Goal: Task Accomplishment & Management: Manage account settings

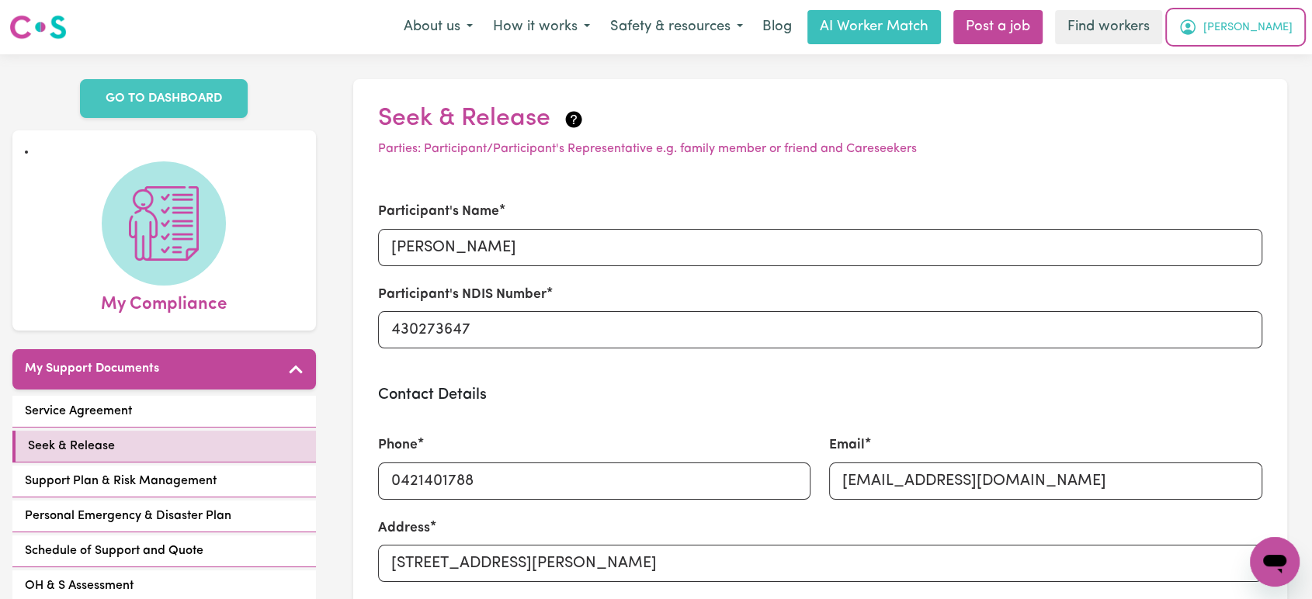
click at [1255, 25] on span "Debbie" at bounding box center [1247, 27] width 89 height 17
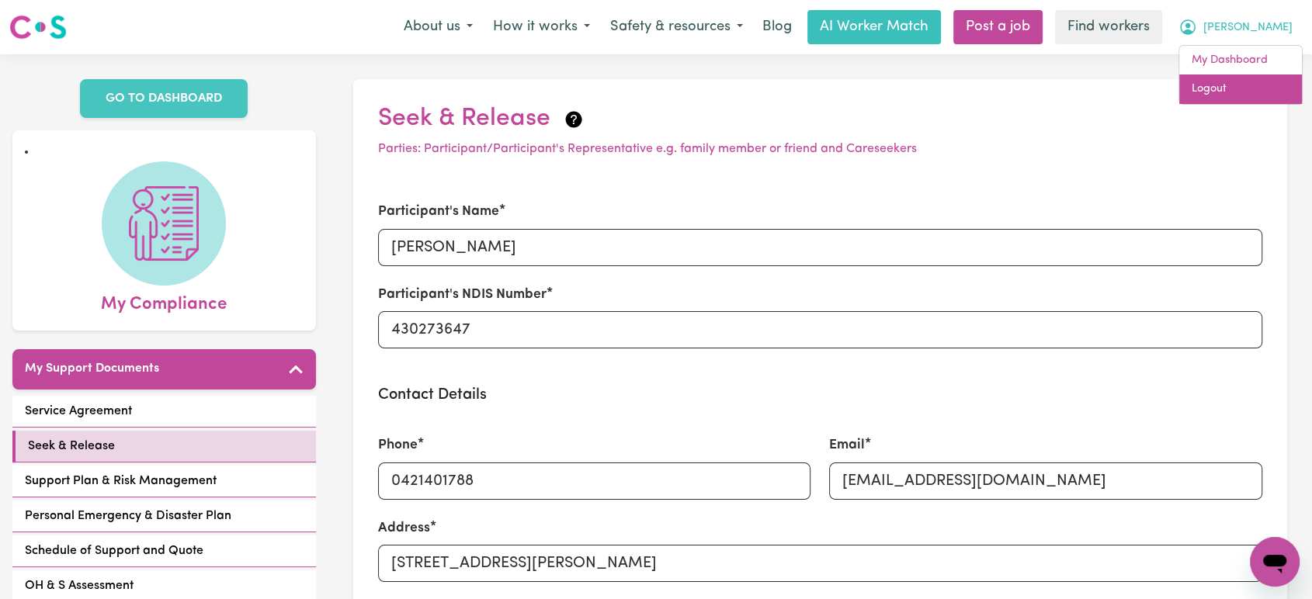
click at [1261, 91] on link "Logout" at bounding box center [1240, 90] width 123 height 30
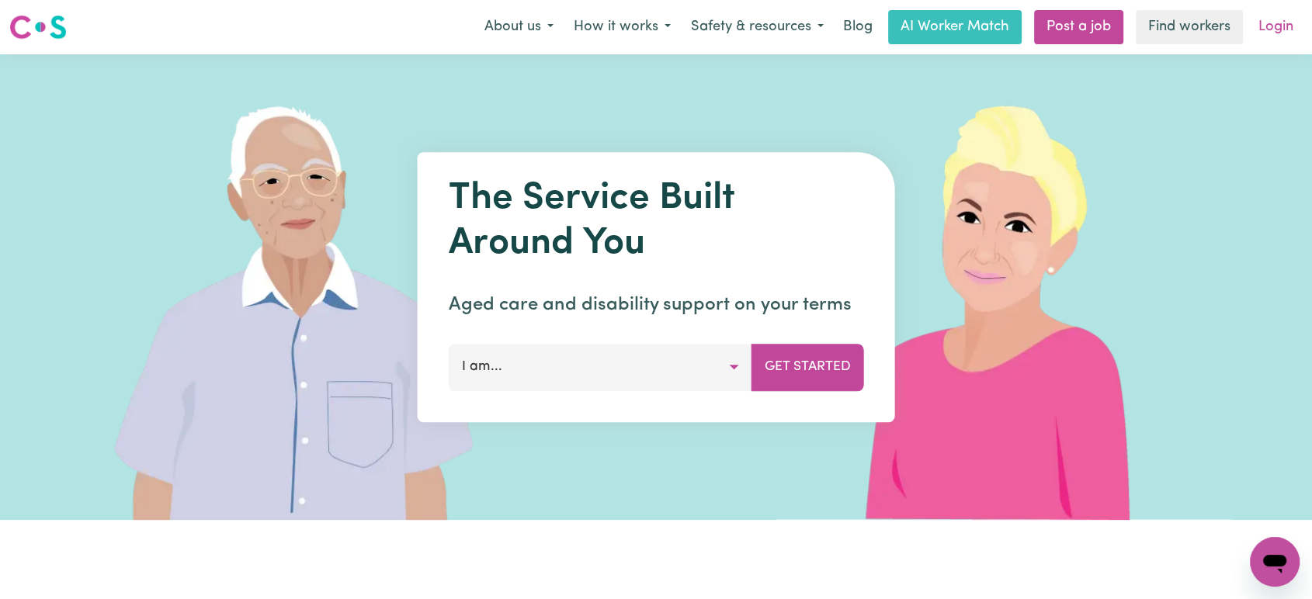
click at [1272, 34] on link "Login" at bounding box center [1276, 27] width 54 height 34
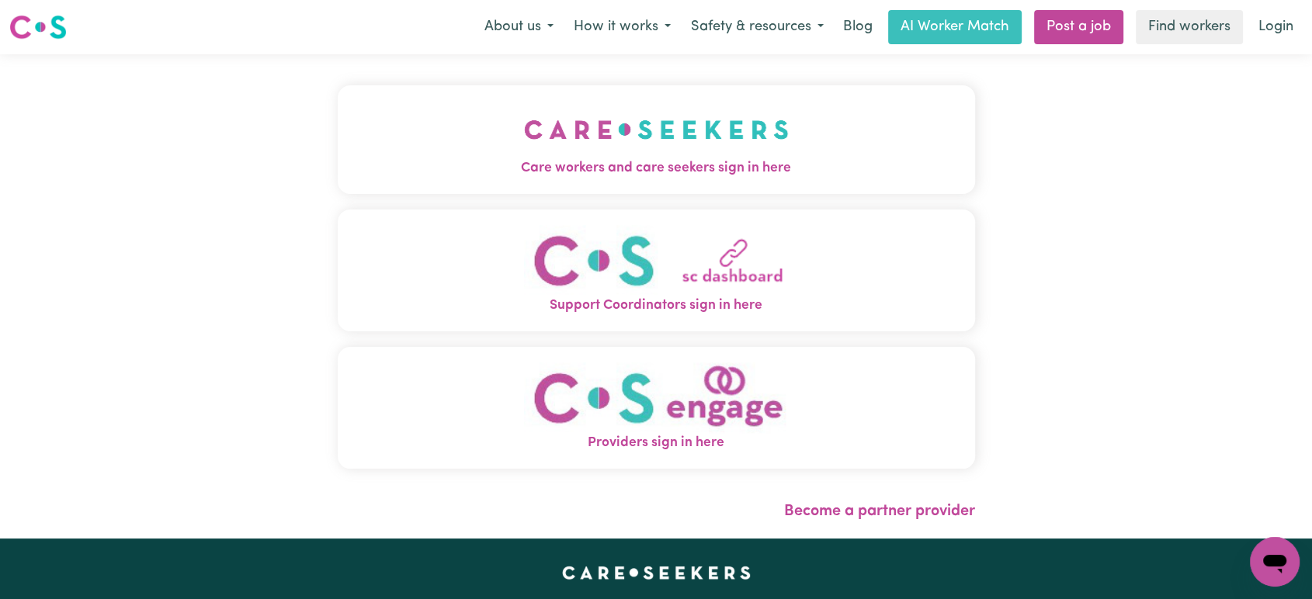
click at [626, 170] on span "Care workers and care seekers sign in here" at bounding box center [656, 168] width 637 height 20
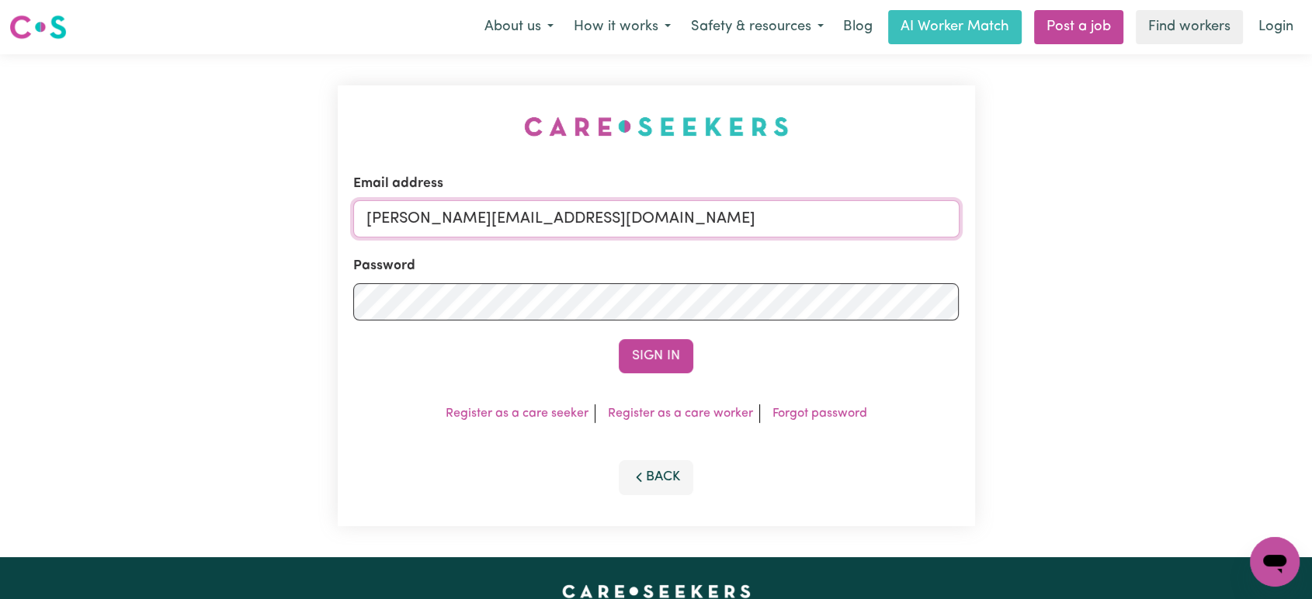
click at [565, 221] on input "[PERSON_NAME][EMAIL_ADDRESS][DOMAIN_NAME]" at bounding box center [656, 218] width 606 height 37
drag, startPoint x: 724, startPoint y: 215, endPoint x: 447, endPoint y: 213, distance: 277.2
click at [447, 213] on input "superuser~QuangMinhTranMSS@careseekers.com.au" at bounding box center [656, 218] width 606 height 37
type input "superuser~QuangMinhTranMSS@careseekers.com.au"
click at [640, 352] on button "Sign In" at bounding box center [656, 356] width 75 height 34
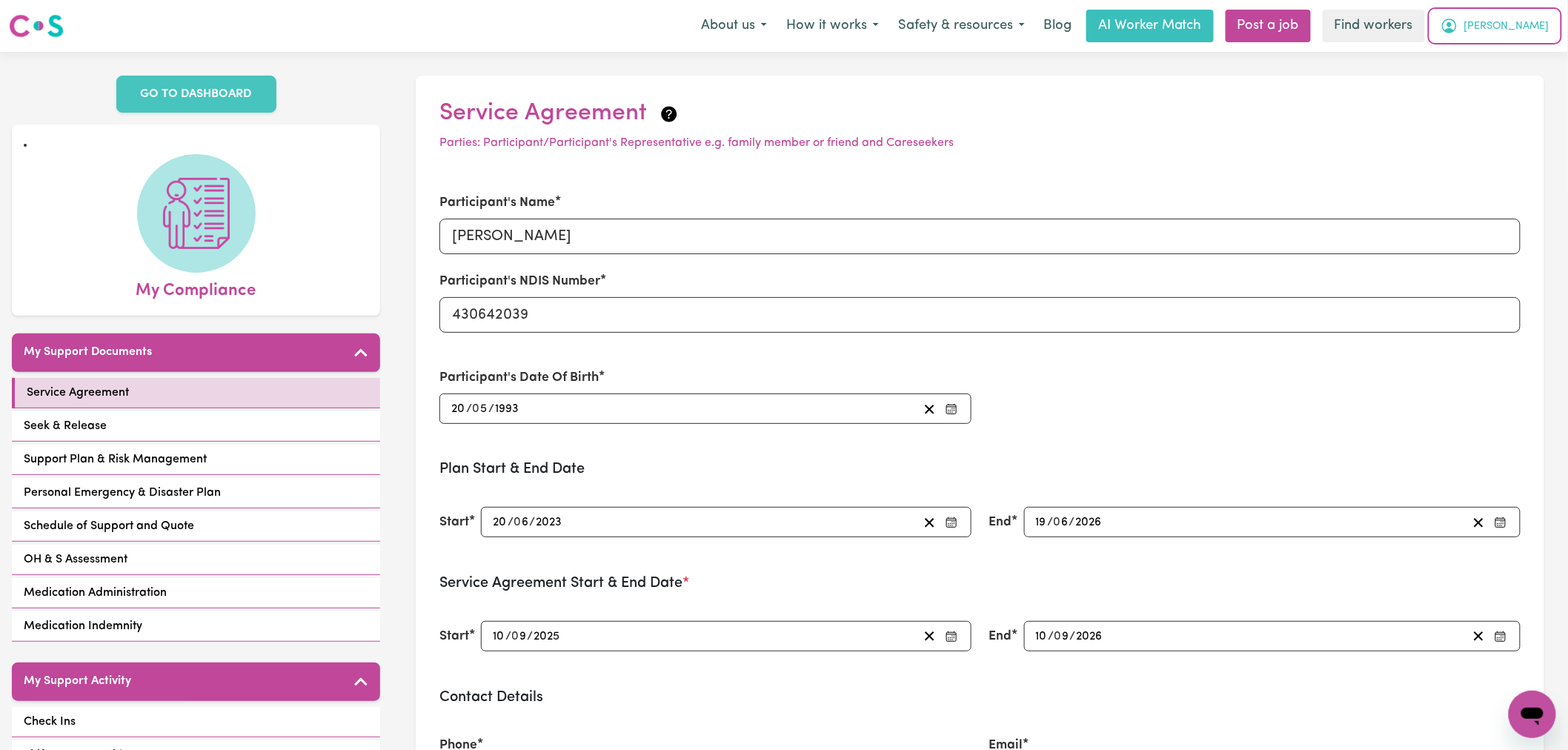
click at [1509, 28] on button "[PERSON_NAME]" at bounding box center [1495, 26] width 128 height 31
click at [1494, 81] on link "Logout" at bounding box center [1499, 86] width 117 height 29
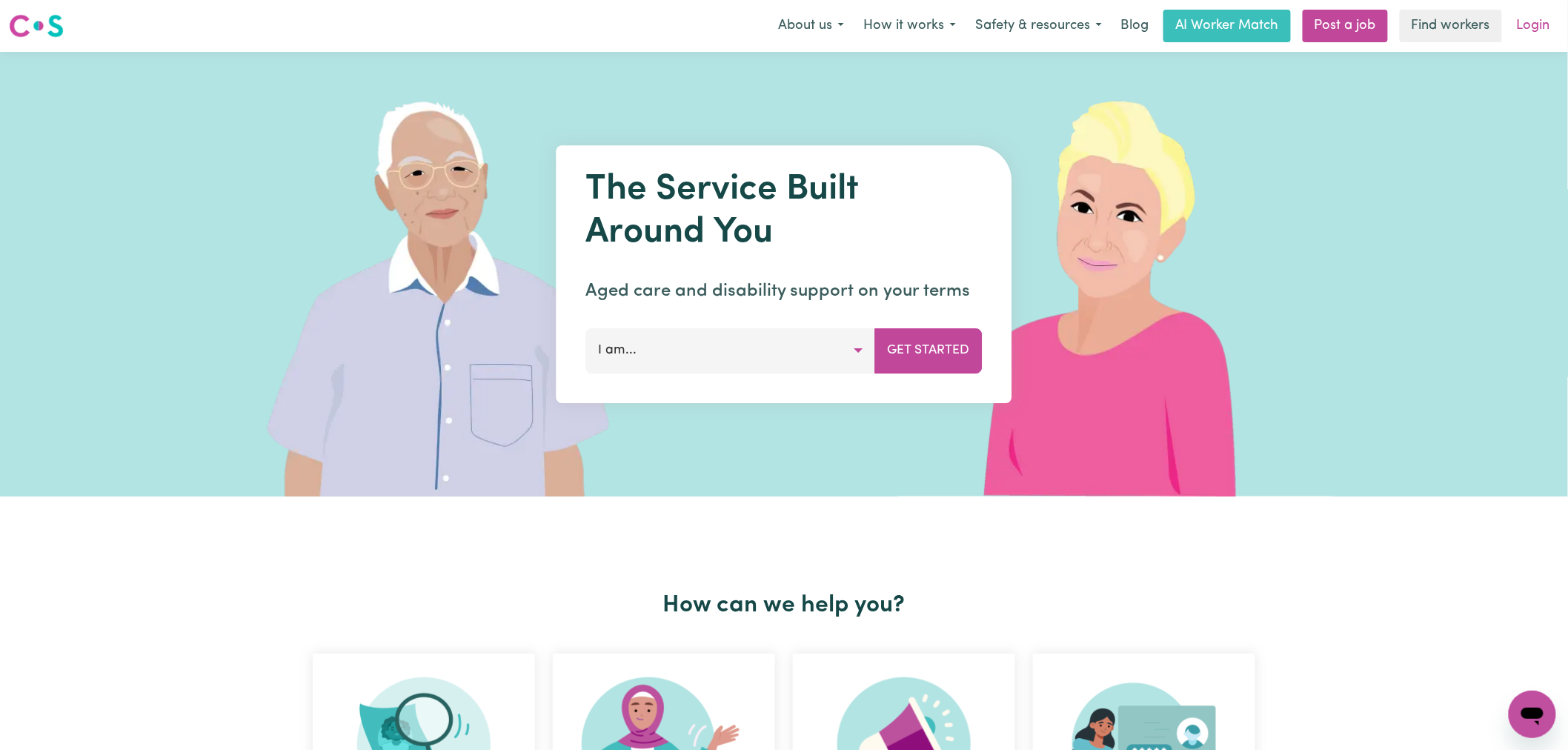
click at [1530, 31] on link "Login" at bounding box center [1534, 26] width 52 height 32
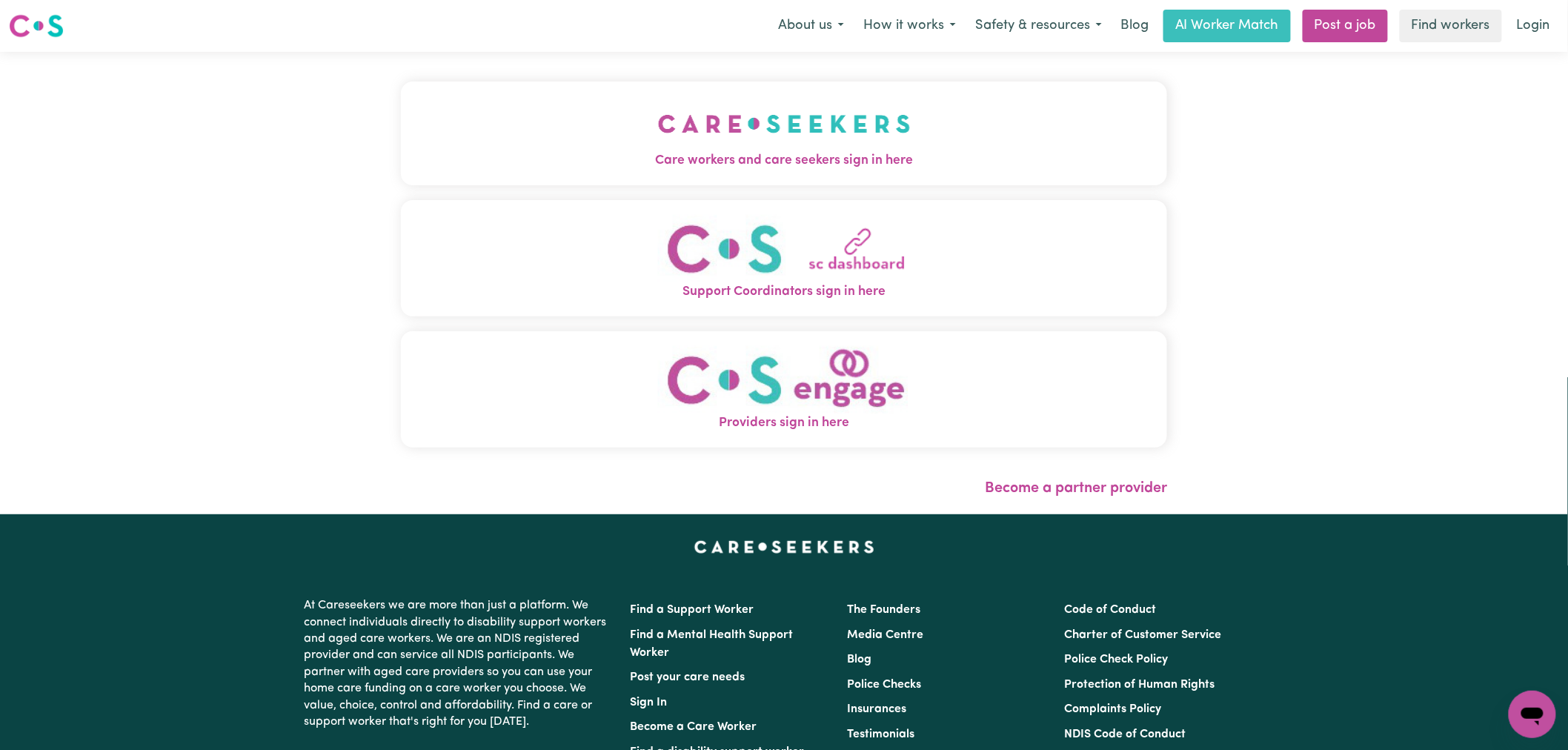
click at [549, 194] on div "Care workers and care seekers sign in here Support Coordinators sign in here Pr…" at bounding box center [784, 271] width 766 height 381
click at [596, 160] on span "Care workers and care seekers sign in here" at bounding box center [784, 160] width 766 height 19
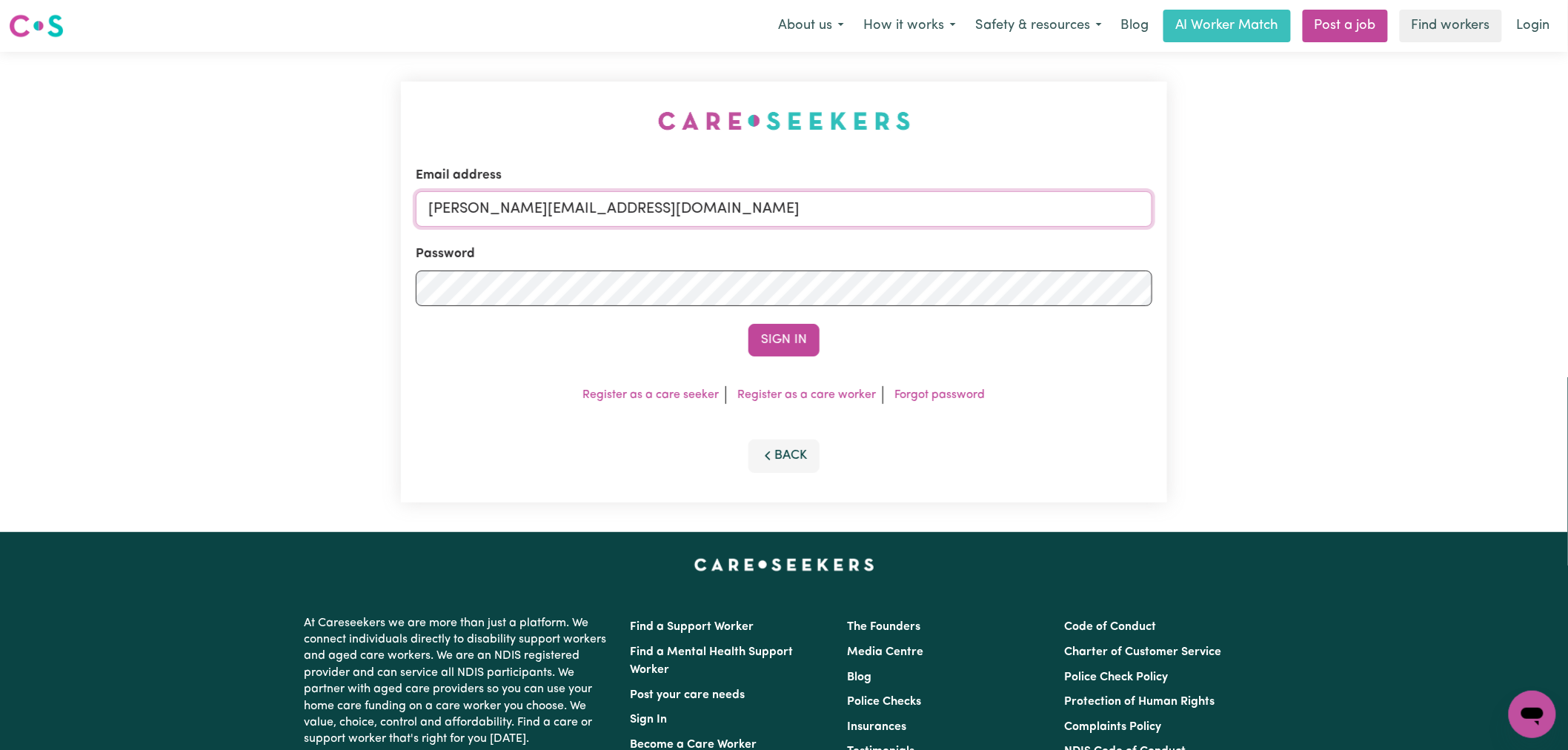
click at [716, 208] on input "[PERSON_NAME][EMAIL_ADDRESS][DOMAIN_NAME]" at bounding box center [784, 208] width 737 height 35
type input "[EMAIL_ADDRESS][DOMAIN_NAME]"
drag, startPoint x: 786, startPoint y: 216, endPoint x: 505, endPoint y: 203, distance: 281.3
click at [504, 203] on input "[EMAIL_ADDRESS][DOMAIN_NAME]" at bounding box center [784, 208] width 737 height 35
click at [684, 214] on input "[EMAIL_ADDRESS][DOMAIN_NAME]" at bounding box center [784, 208] width 737 height 35
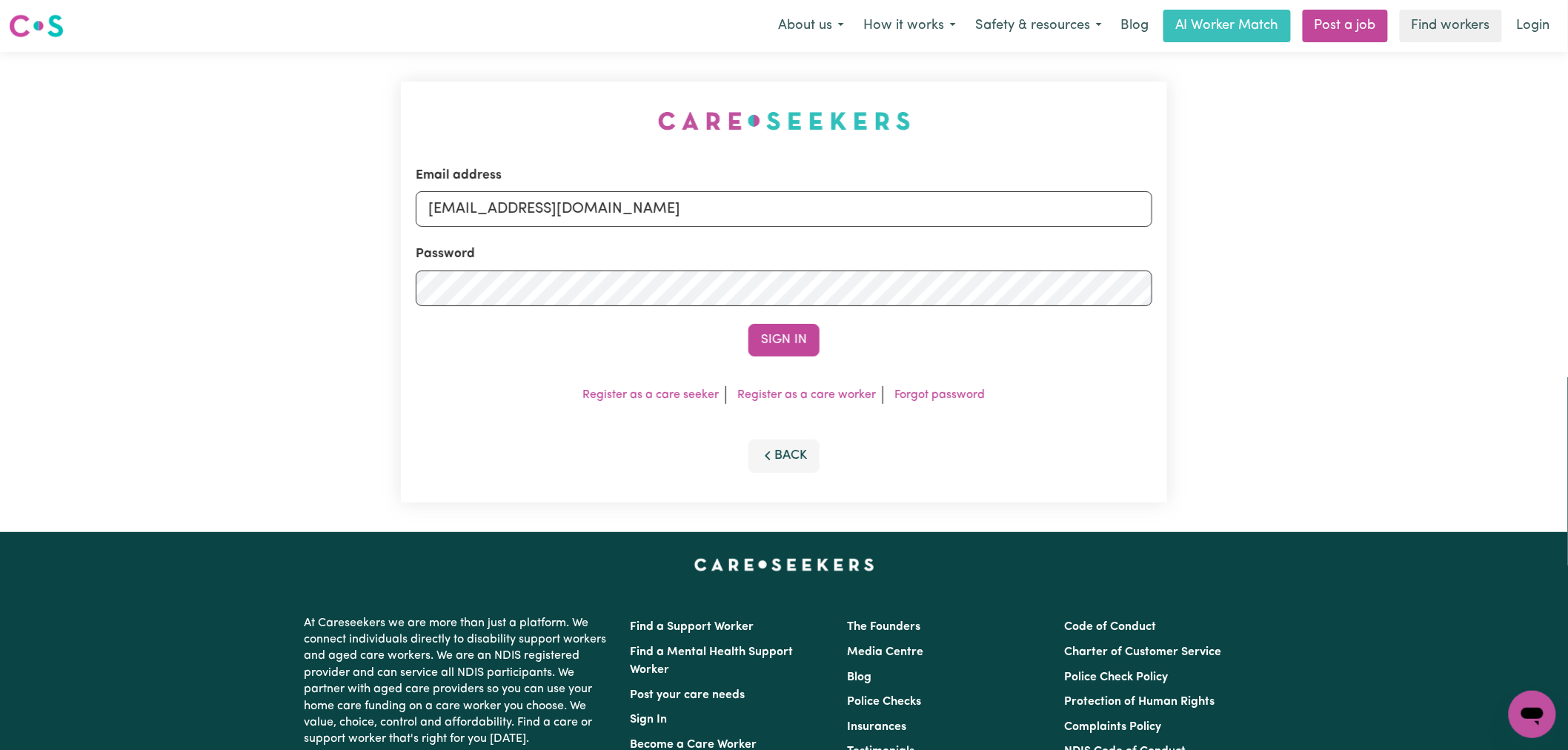
click at [684, 214] on input "[EMAIL_ADDRESS][DOMAIN_NAME]" at bounding box center [784, 208] width 737 height 35
type input "[PERSON_NAME][EMAIL_ADDRESS][DOMAIN_NAME]"
click at [793, 337] on button "Sign In" at bounding box center [784, 340] width 72 height 32
